Goal: Complete application form

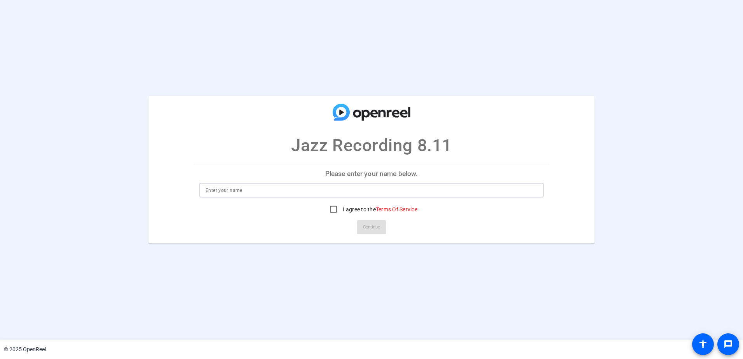
click at [218, 193] on input at bounding box center [372, 190] width 332 height 9
type input "[PERSON_NAME]"
click at [331, 208] on input "I agree to the Terms Of Service" at bounding box center [334, 210] width 16 height 16
checkbox input "true"
click at [371, 225] on span "Continue" at bounding box center [371, 227] width 17 height 12
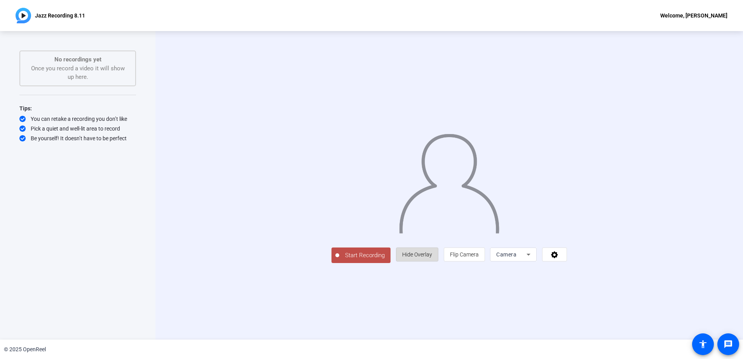
click at [432, 258] on span "Hide Overlay" at bounding box center [417, 254] width 30 height 6
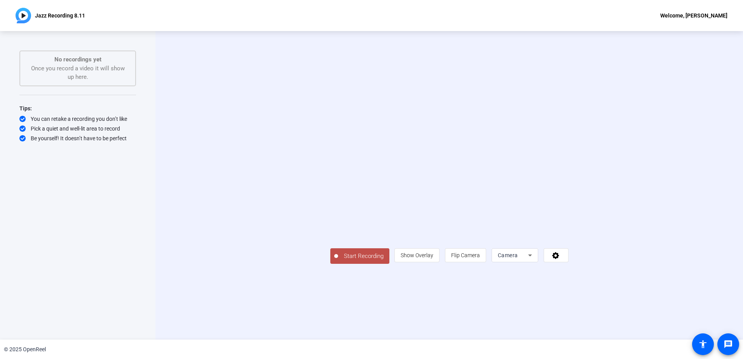
click at [535, 260] on icon at bounding box center [529, 255] width 9 height 9
click at [624, 309] on div at bounding box center [371, 179] width 743 height 359
click at [560, 259] on icon at bounding box center [555, 255] width 9 height 8
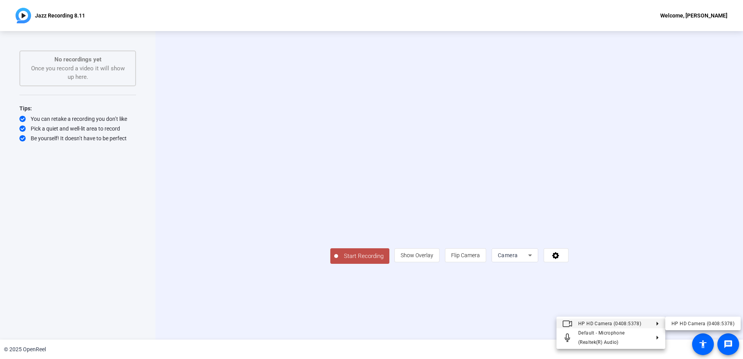
click at [469, 310] on div at bounding box center [371, 179] width 743 height 359
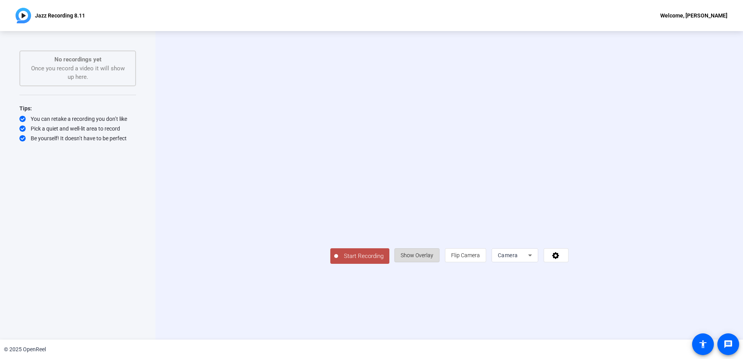
click at [433, 258] on span "Show Overlay" at bounding box center [417, 255] width 33 height 6
